Goal: Task Accomplishment & Management: Use online tool/utility

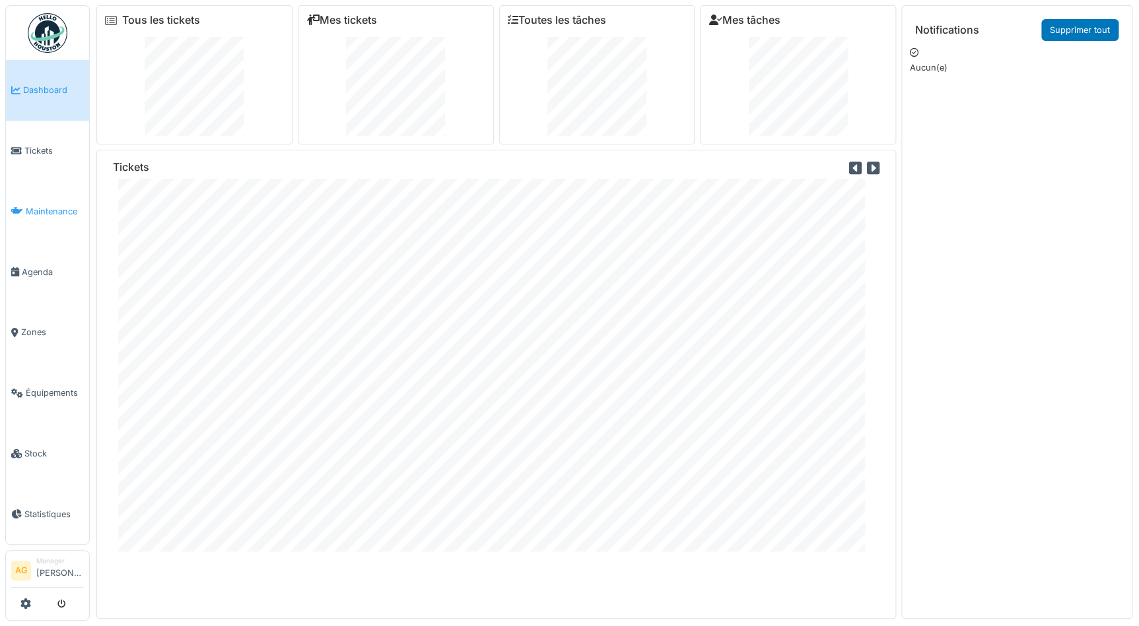
click at [42, 210] on span "Maintenance" at bounding box center [55, 211] width 58 height 13
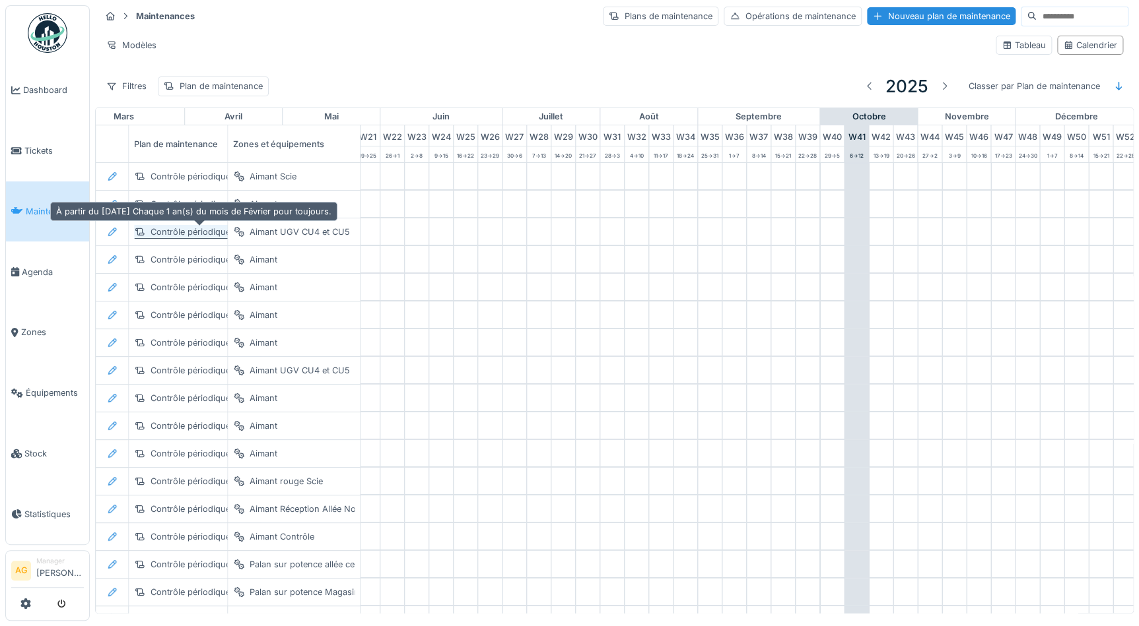
scroll to position [0, 549]
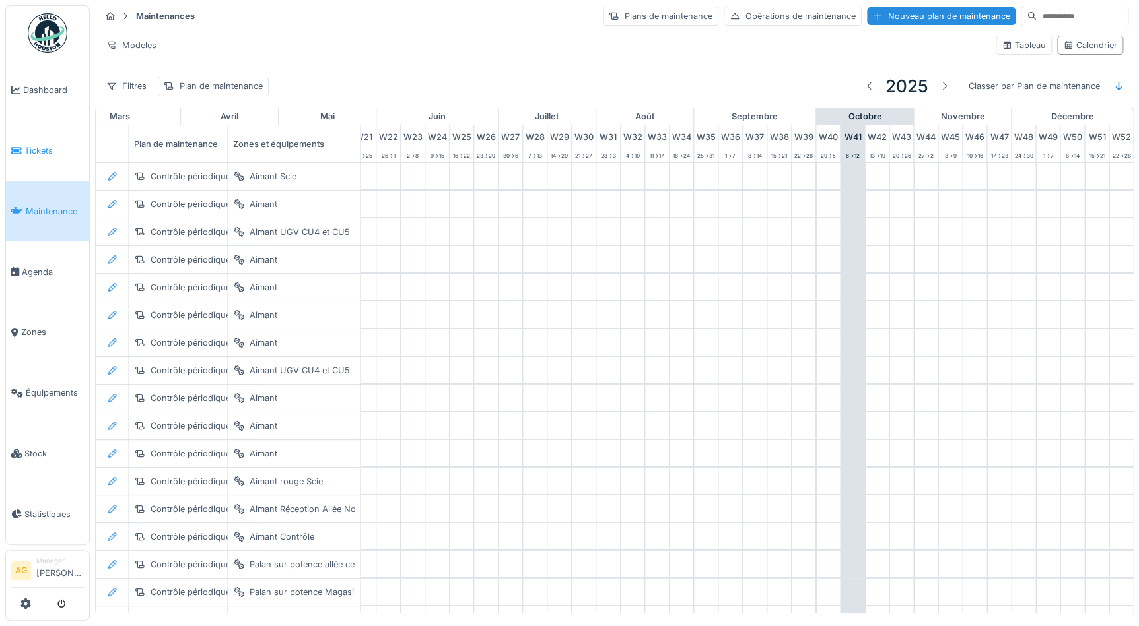
click at [45, 145] on span "Tickets" at bounding box center [53, 151] width 59 height 13
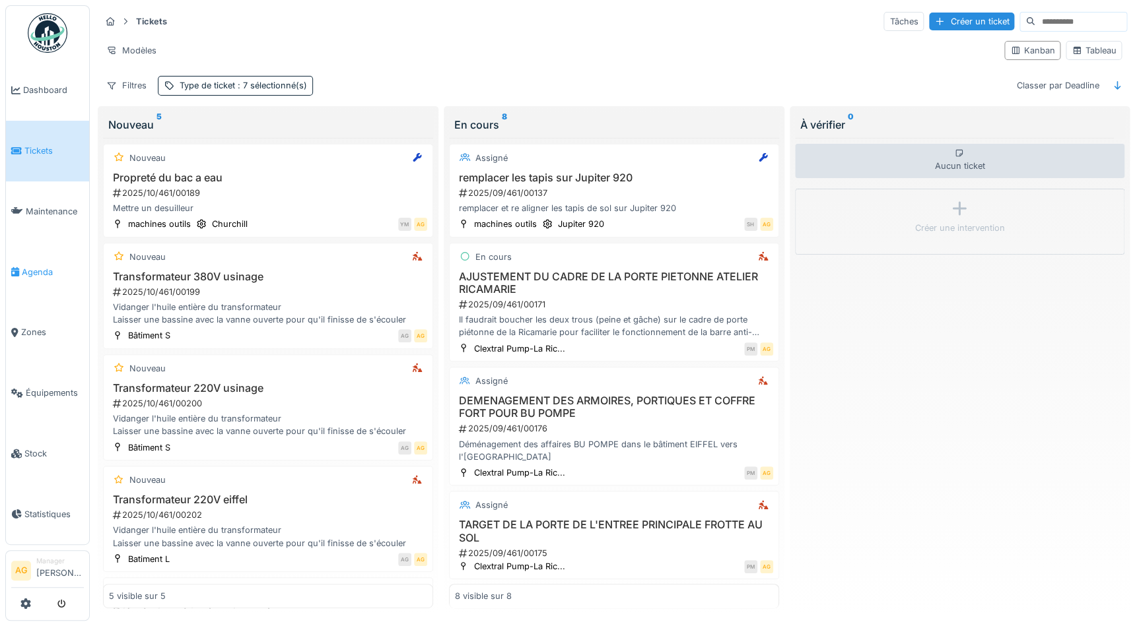
click at [38, 266] on span "Agenda" at bounding box center [53, 272] width 62 height 13
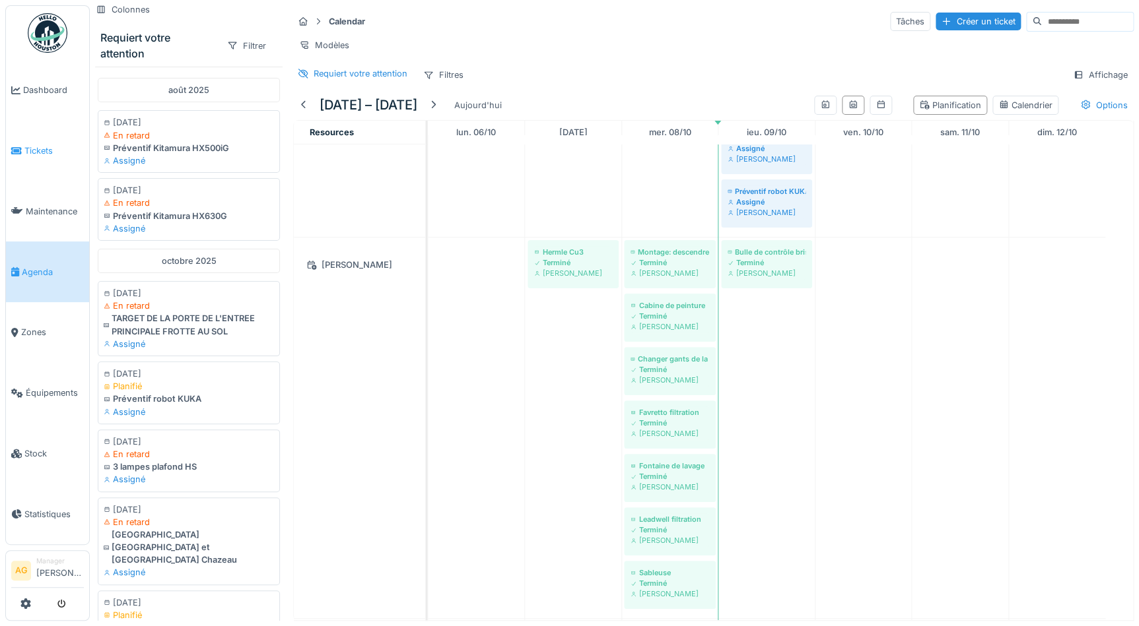
click at [39, 156] on link "Tickets" at bounding box center [47, 151] width 83 height 61
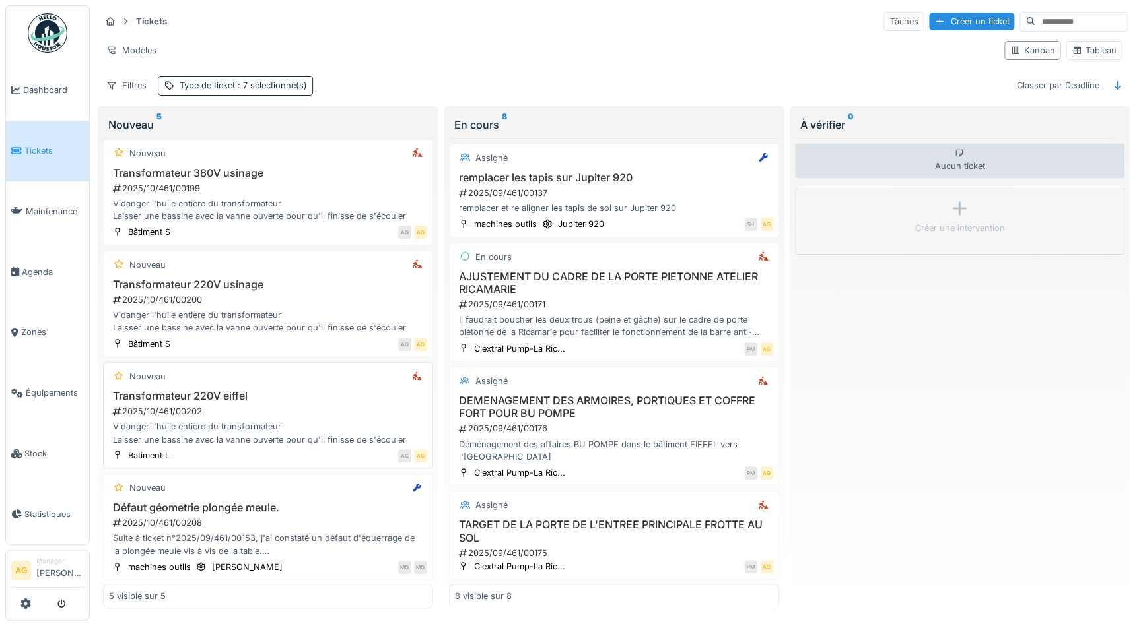
scroll to position [7, 0]
click at [236, 294] on div "2025/10/461/00200" at bounding box center [270, 300] width 316 height 13
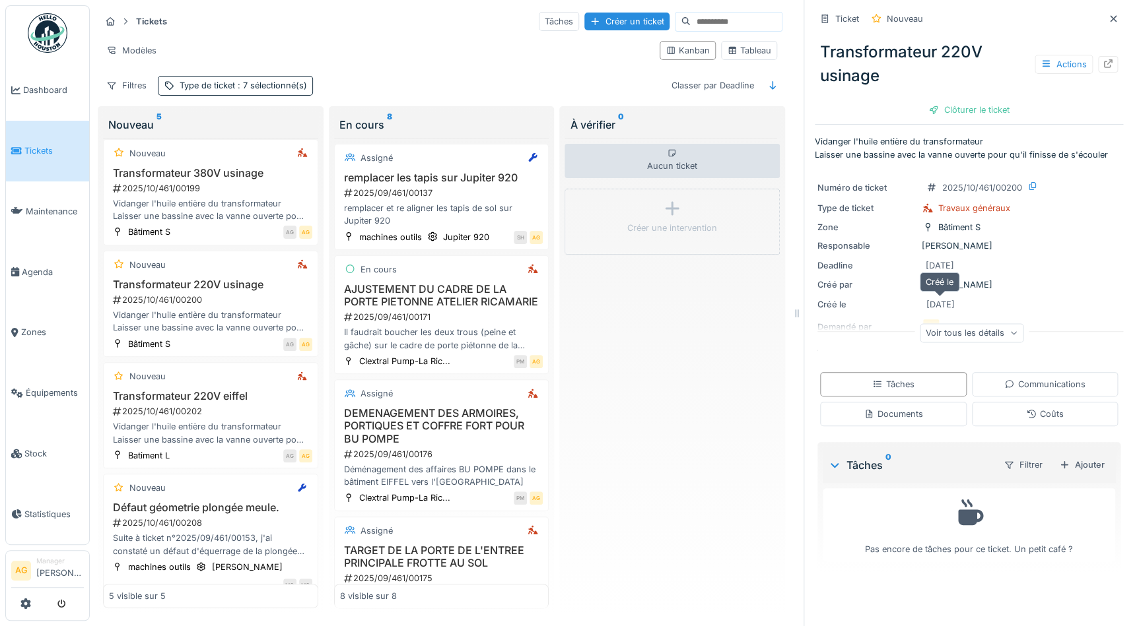
scroll to position [9, 0]
click at [1102, 59] on div at bounding box center [1107, 64] width 11 height 13
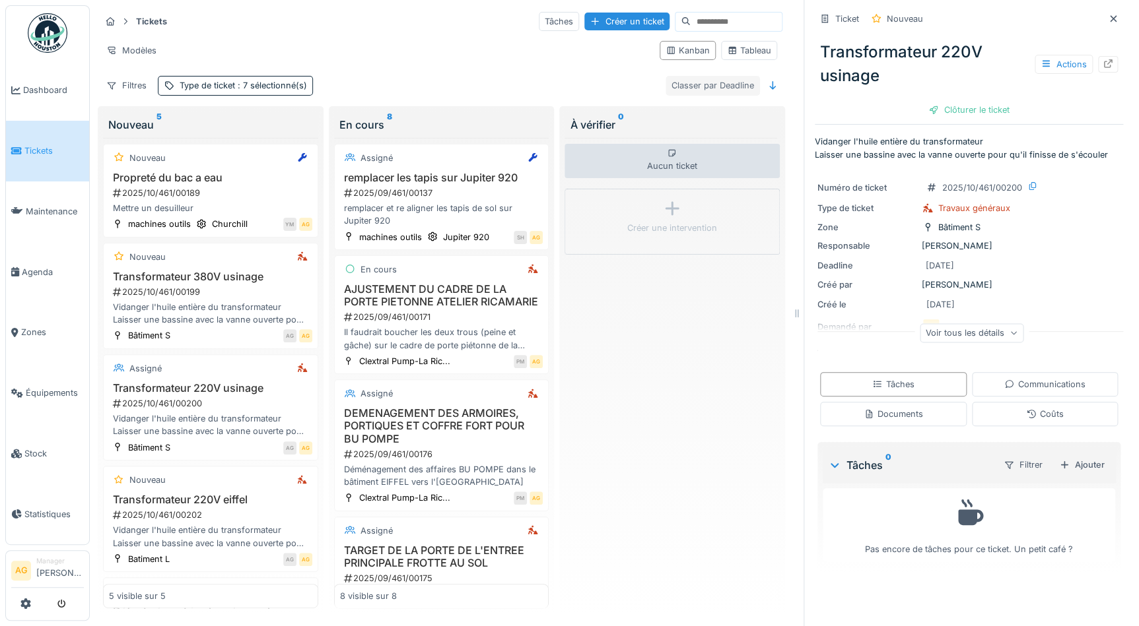
scroll to position [0, 0]
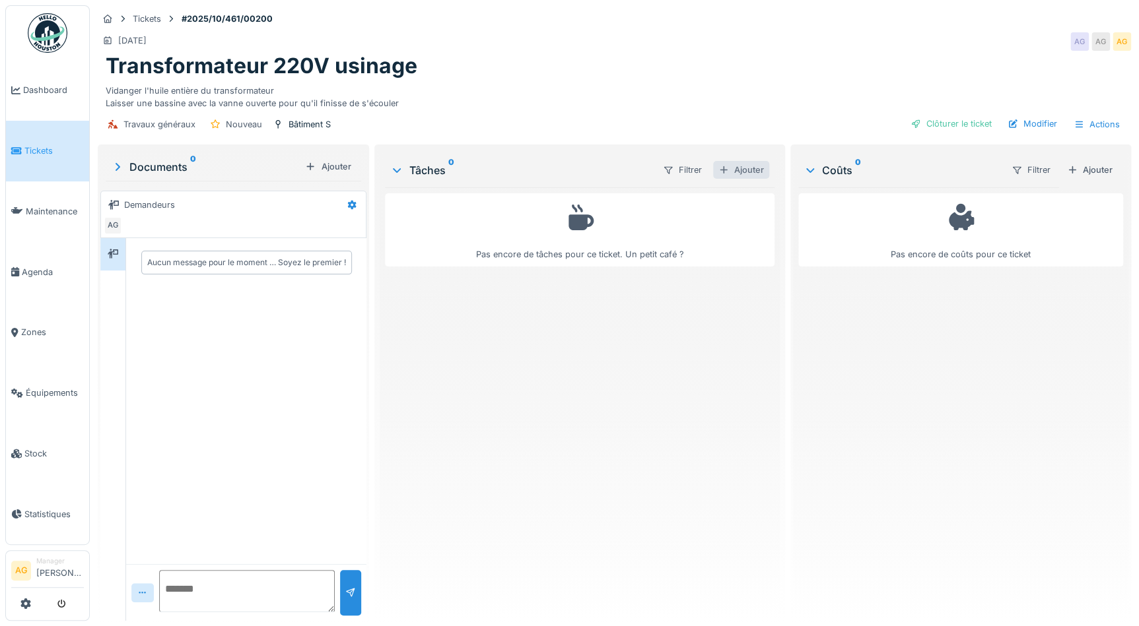
click at [737, 170] on div "Ajouter" at bounding box center [741, 170] width 56 height 18
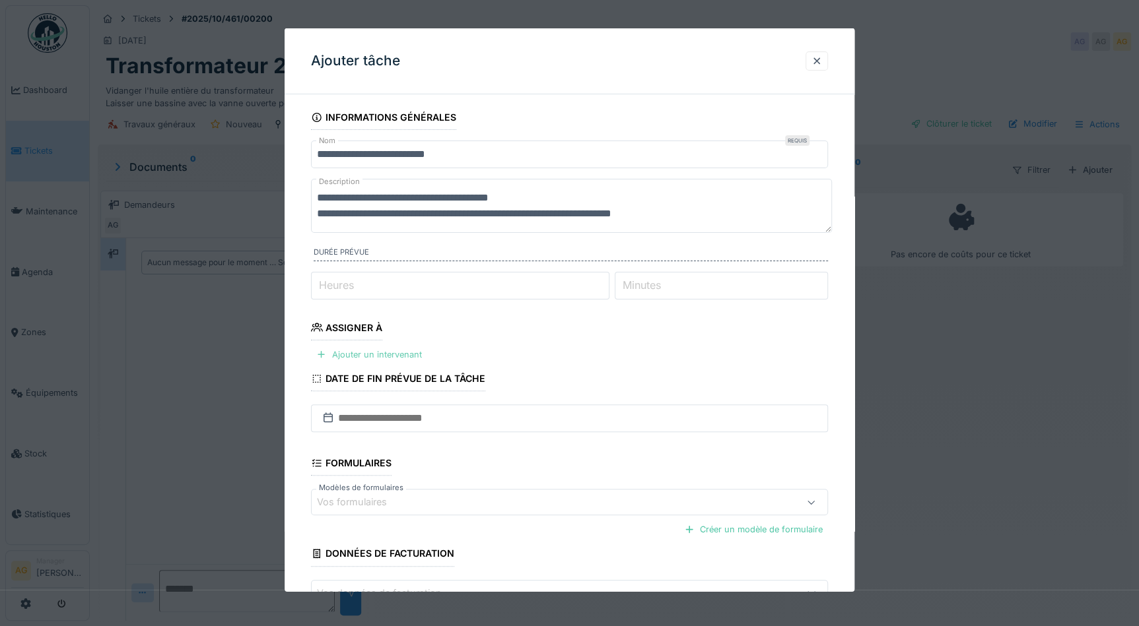
click at [389, 356] on div "Ajouter un intervenant" at bounding box center [369, 355] width 116 height 18
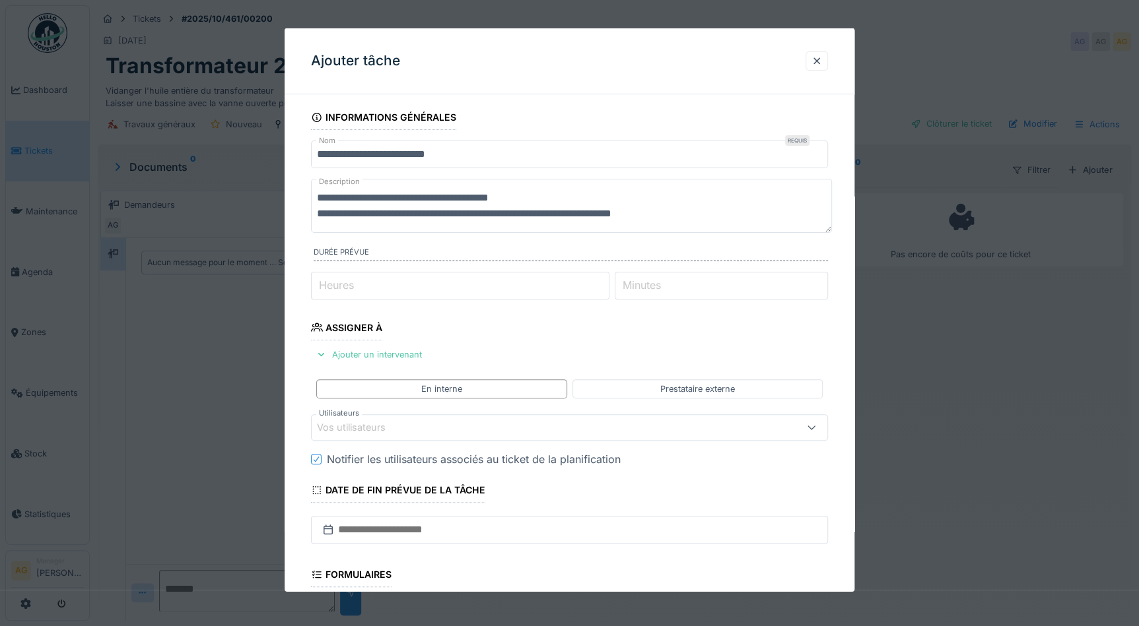
click at [353, 422] on div "Vos utilisateurs" at bounding box center [360, 427] width 87 height 15
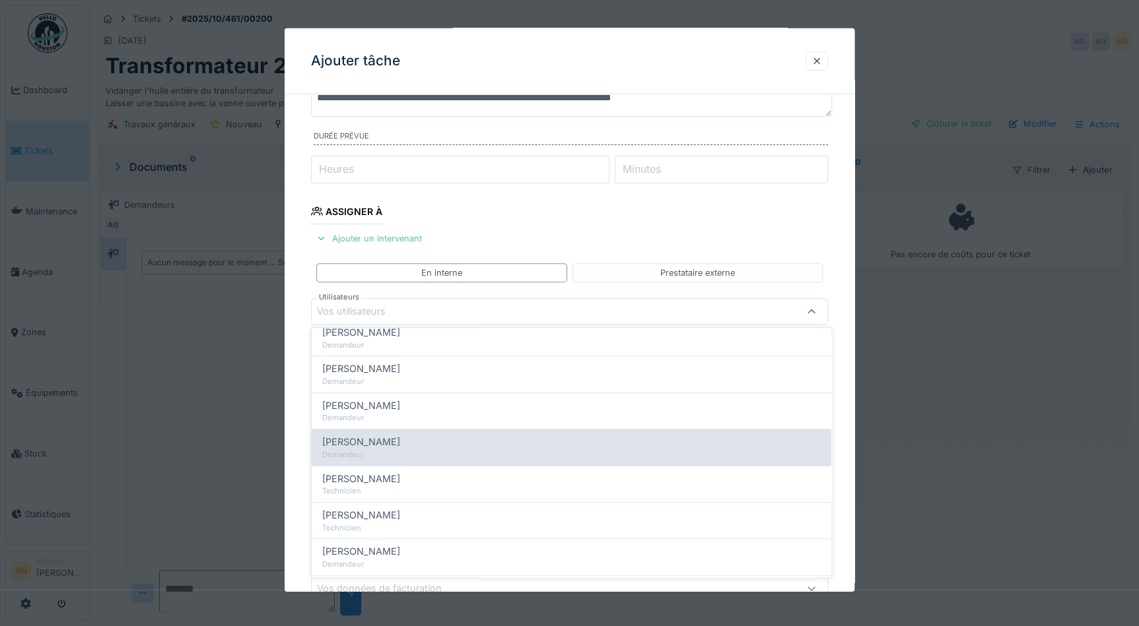
scroll to position [180, 0]
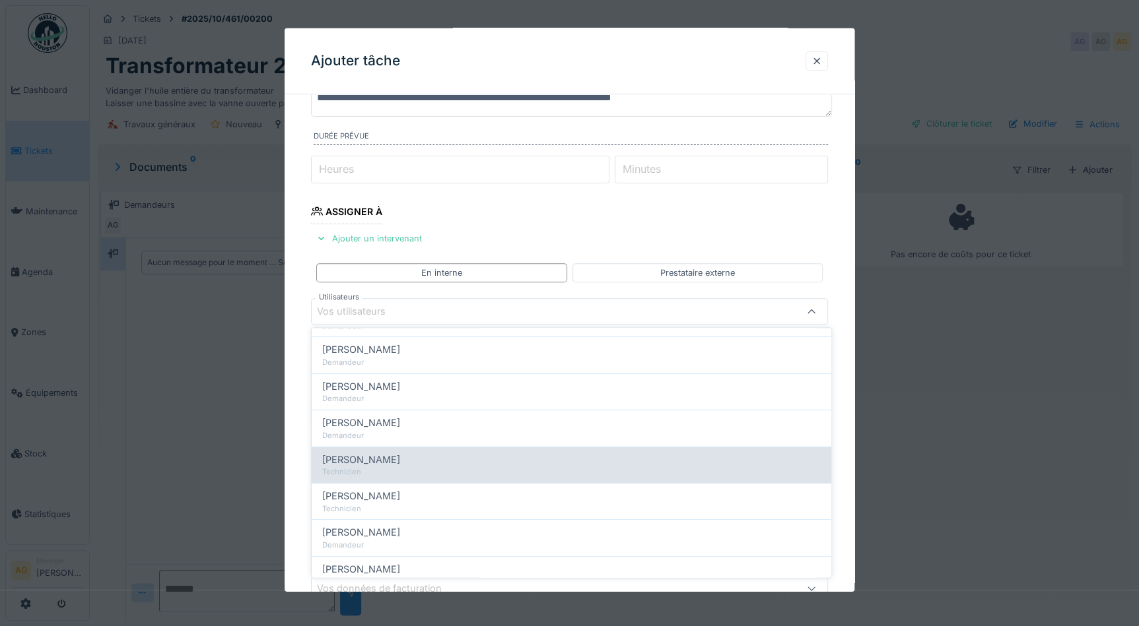
click at [362, 456] on span "Maxime Zabinski" at bounding box center [361, 460] width 78 height 15
type input "*****"
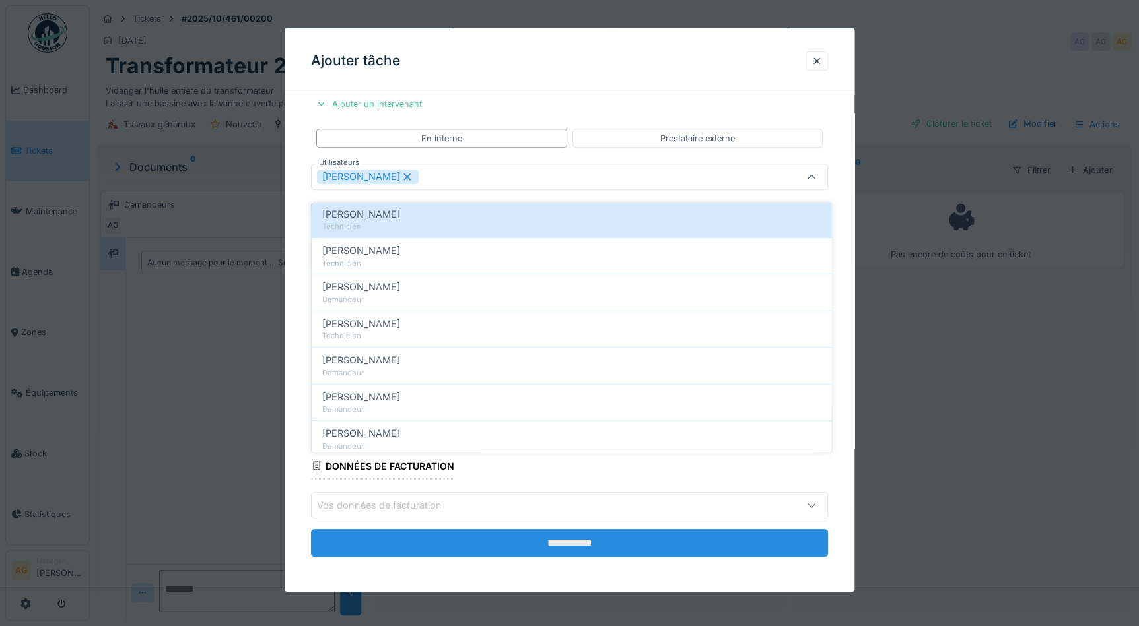
scroll to position [9, 0]
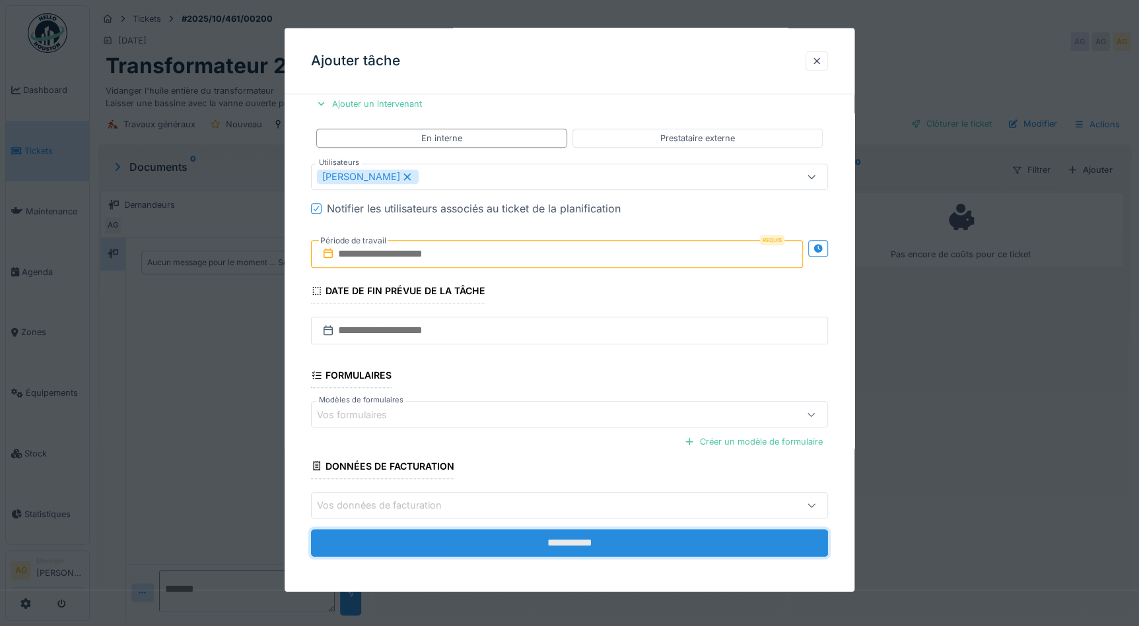
click at [690, 548] on input "**********" at bounding box center [569, 543] width 517 height 28
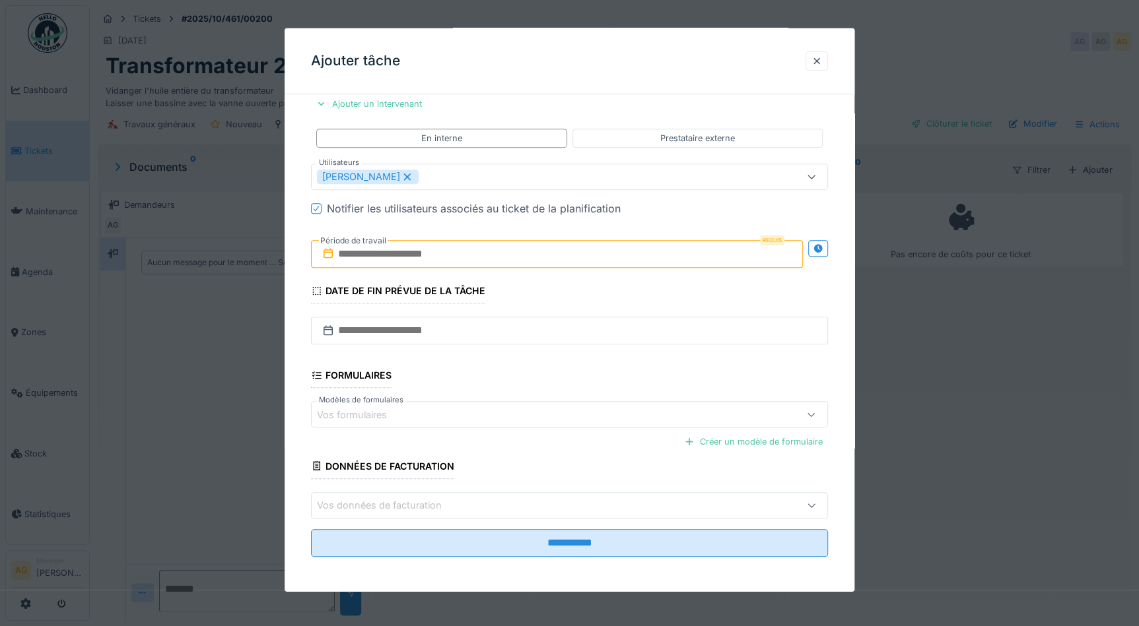
click at [485, 250] on input "text" at bounding box center [557, 254] width 492 height 28
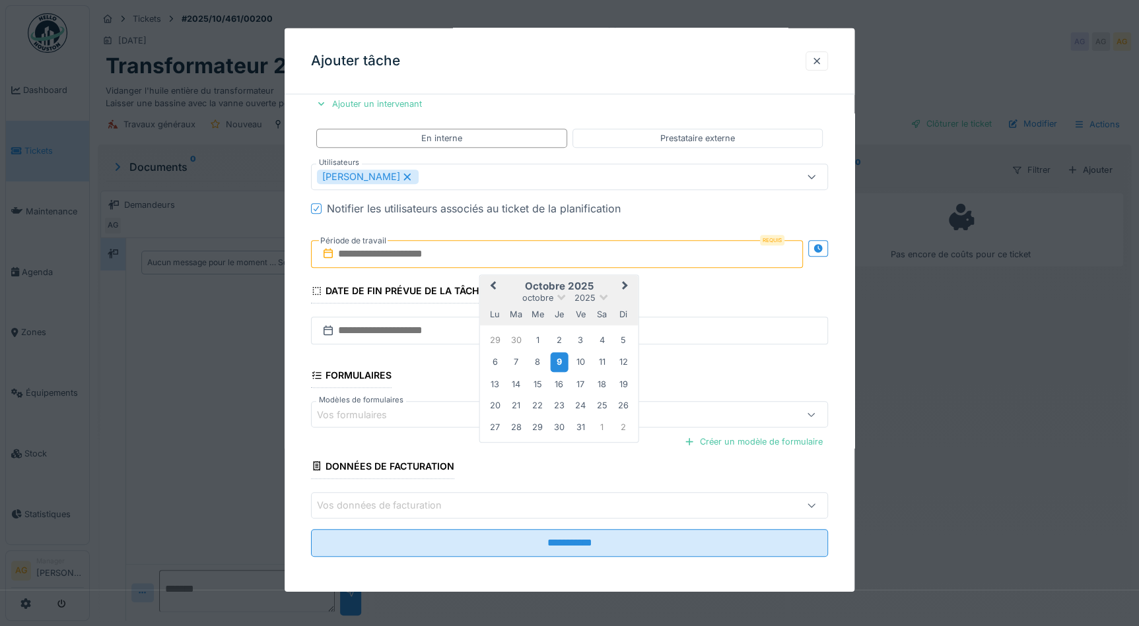
click at [554, 361] on div "9" at bounding box center [559, 362] width 18 height 19
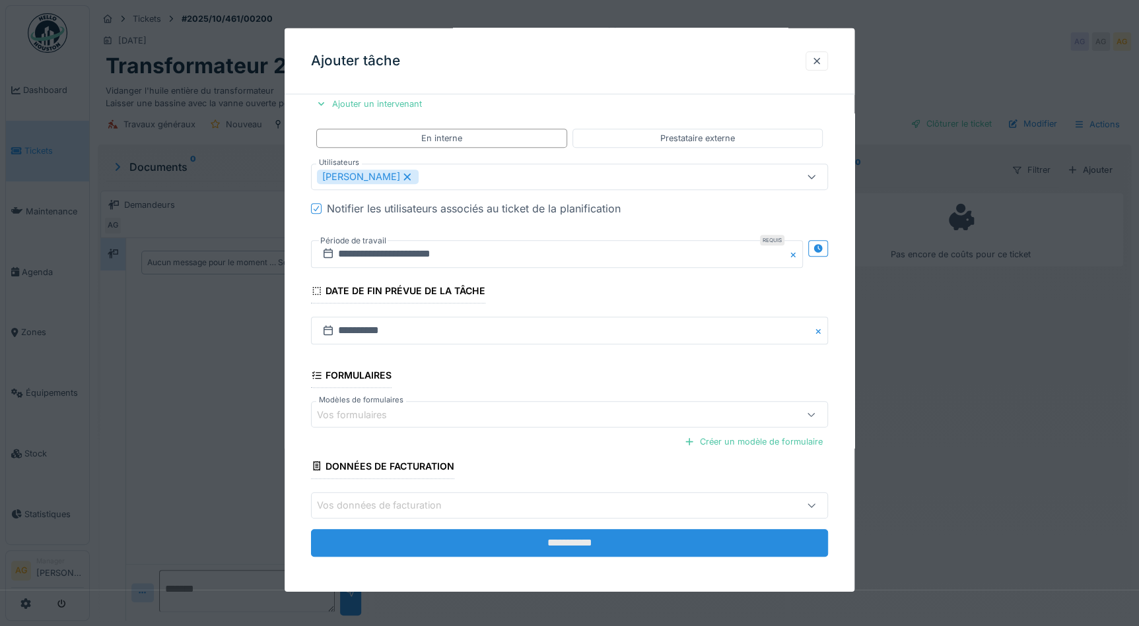
click at [528, 538] on input "**********" at bounding box center [569, 543] width 517 height 28
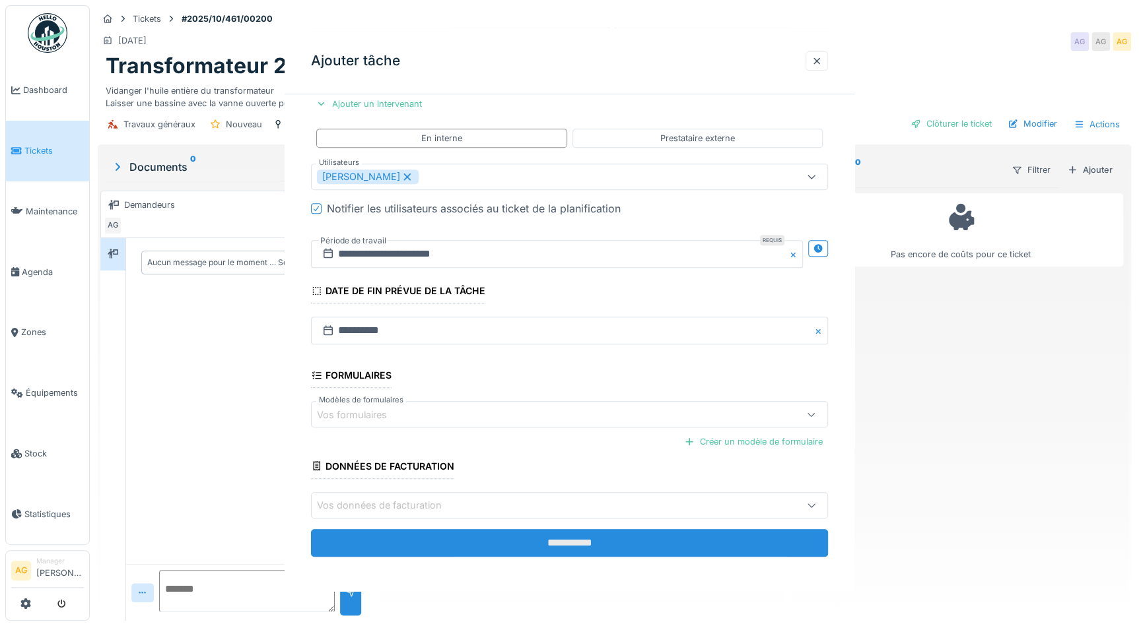
scroll to position [0, 0]
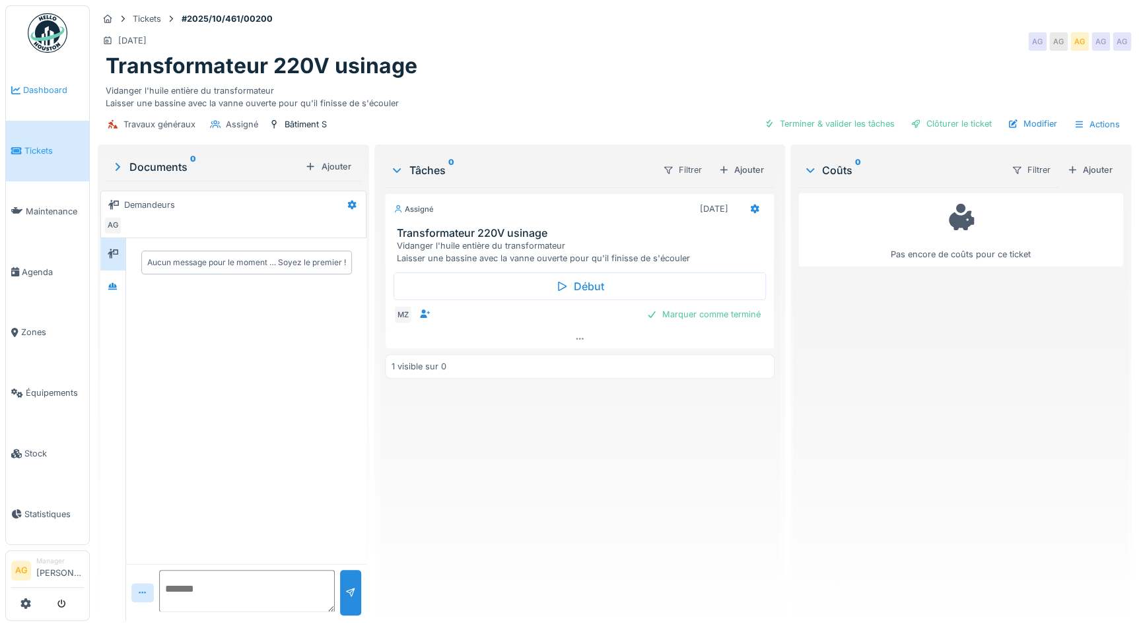
click at [44, 94] on span "Dashboard" at bounding box center [53, 90] width 61 height 13
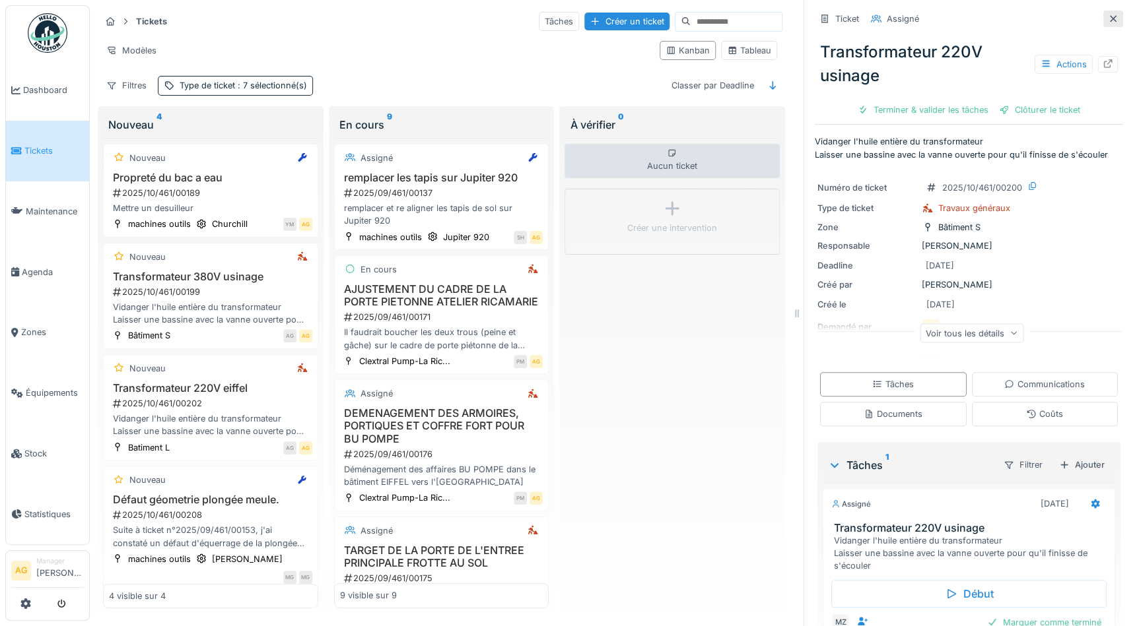
click at [1108, 22] on icon at bounding box center [1113, 19] width 11 height 9
